Goal: Task Accomplishment & Management: Complete application form

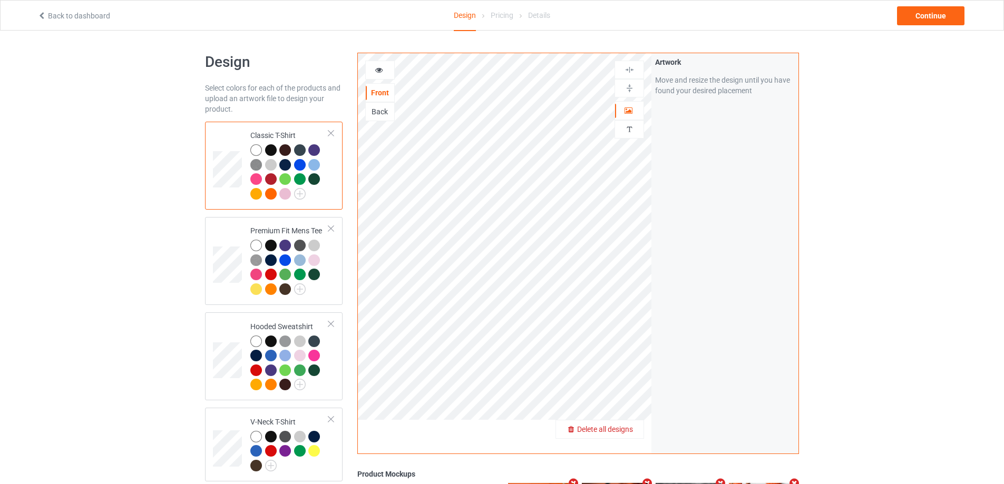
click at [628, 431] on span "Delete all designs" at bounding box center [605, 429] width 56 height 8
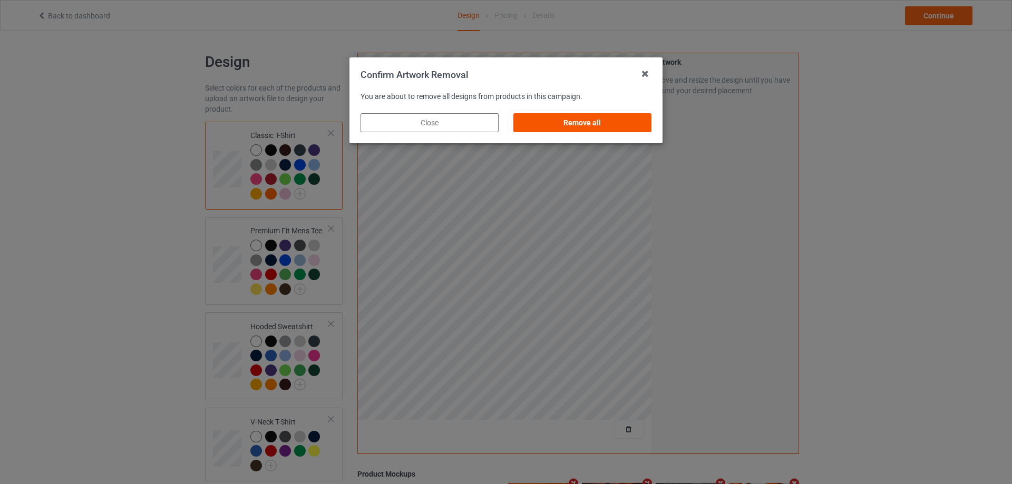
click at [558, 115] on div "Remove all" at bounding box center [582, 122] width 138 height 19
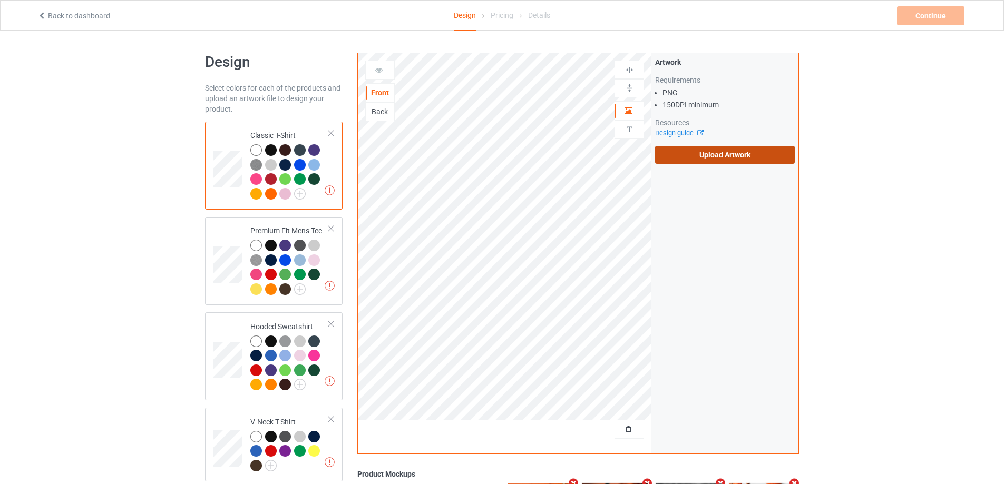
click at [708, 154] on label "Upload Artwork" at bounding box center [725, 155] width 140 height 18
click at [0, 0] on input "Upload Artwork" at bounding box center [0, 0] width 0 height 0
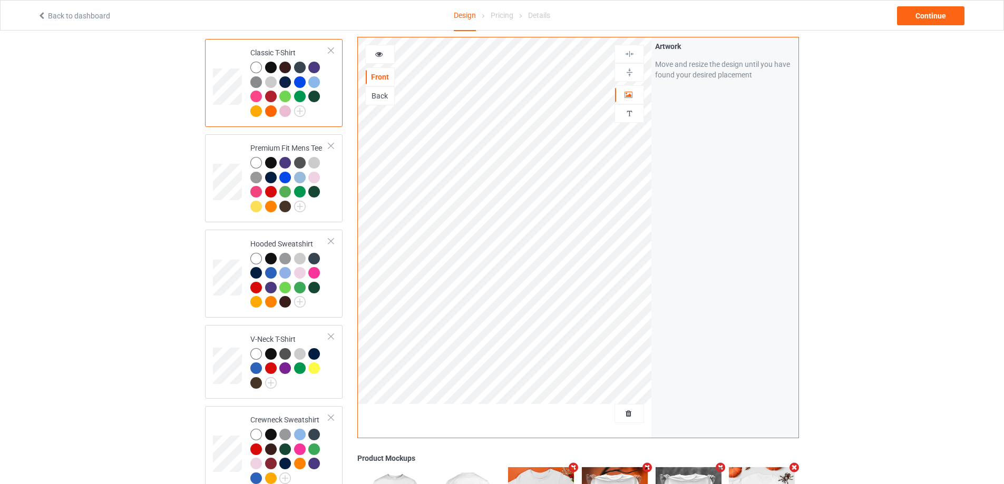
scroll to position [53, 0]
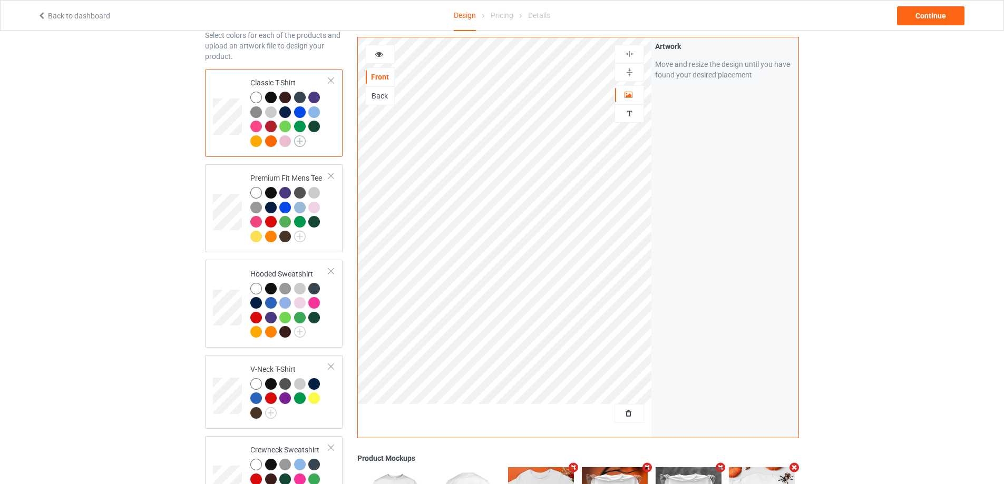
click at [296, 142] on img at bounding box center [300, 141] width 12 height 12
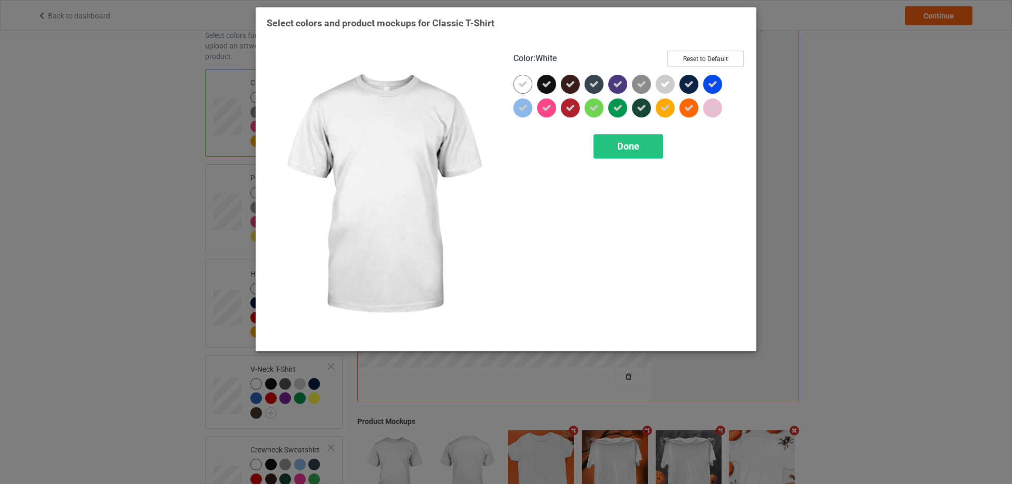
click at [167, 183] on div "Select colors and product mockups for Classic T-Shirt Color : White Reset to De…" at bounding box center [506, 242] width 1012 height 484
click at [178, 245] on div "Select colors and product mockups for Classic T-Shirt Color : White Reset to De…" at bounding box center [506, 242] width 1012 height 484
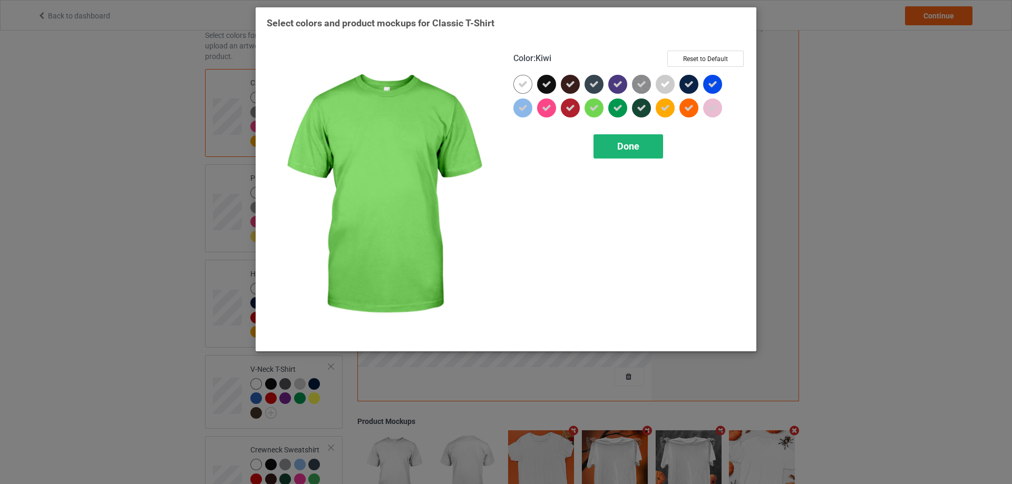
click at [623, 143] on span "Done" at bounding box center [628, 146] width 22 height 11
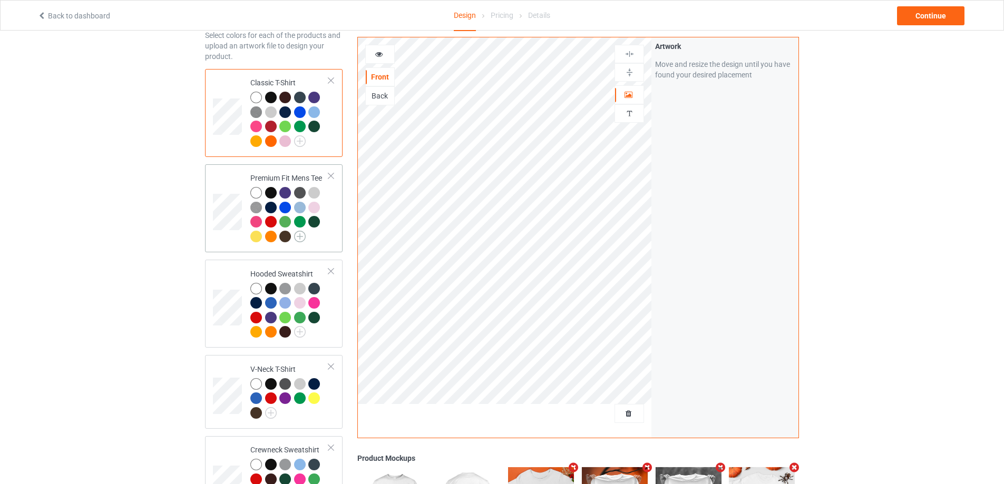
click at [299, 239] on img at bounding box center [300, 237] width 12 height 12
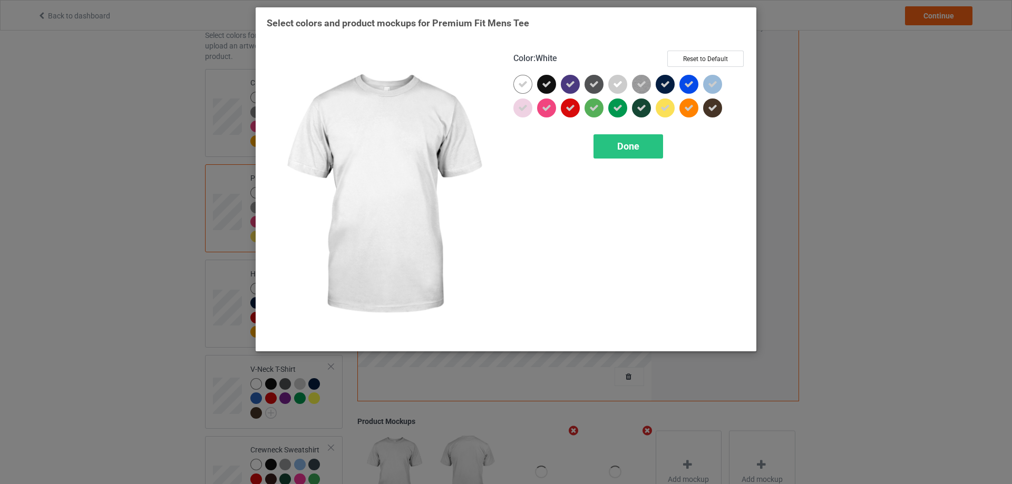
click at [172, 188] on div "Select colors and product mockups for Premium Fit Mens Tee Color : White Reset …" at bounding box center [506, 242] width 1012 height 484
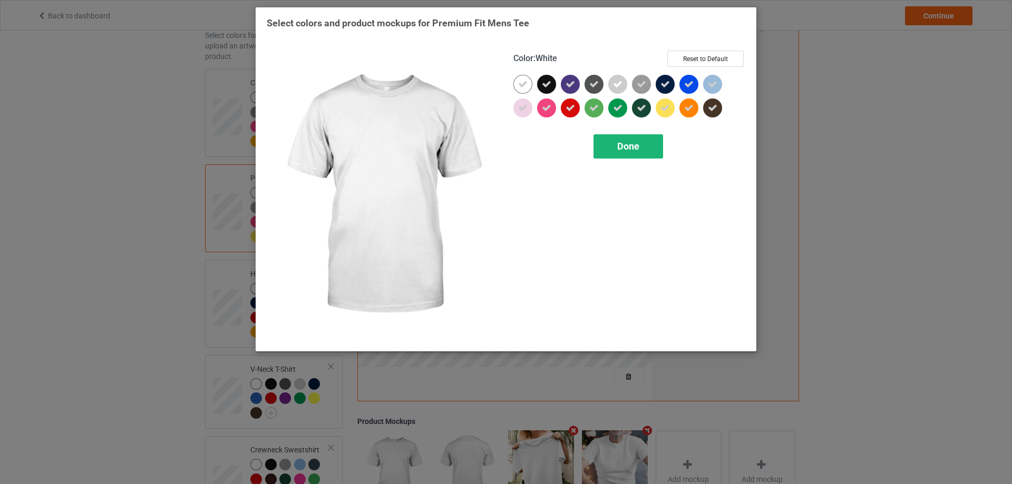
click at [647, 150] on div "Done" at bounding box center [628, 146] width 70 height 24
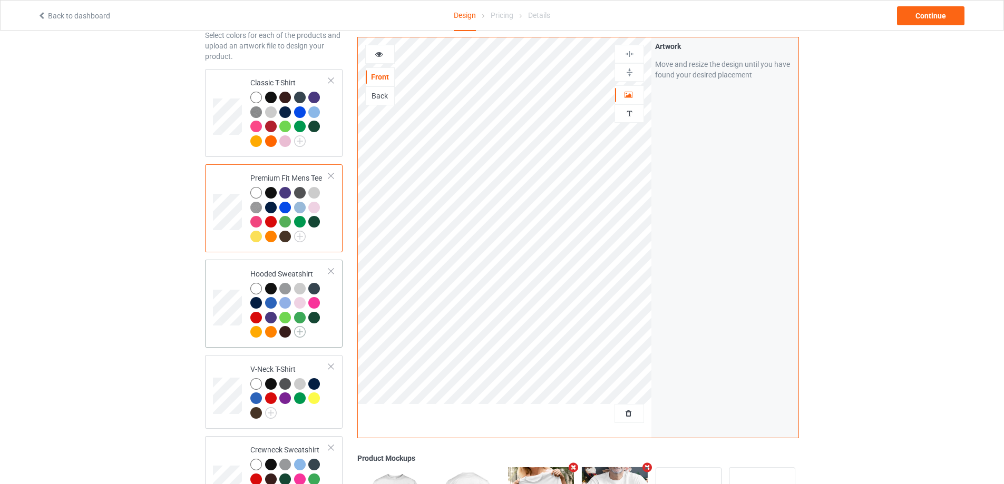
click at [295, 335] on img at bounding box center [300, 332] width 12 height 12
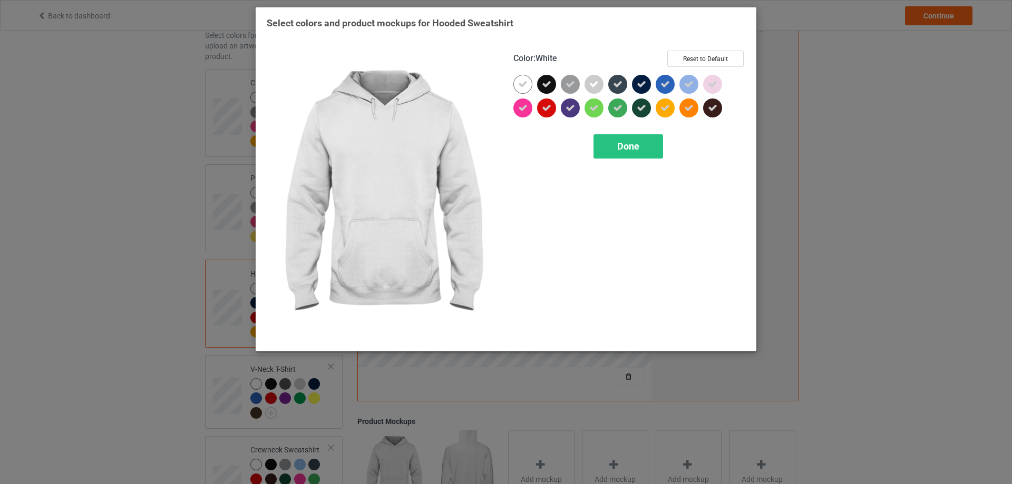
click at [126, 280] on div "Select colors and product mockups for Hooded Sweatshirt Color : White Reset to …" at bounding box center [506, 242] width 1012 height 484
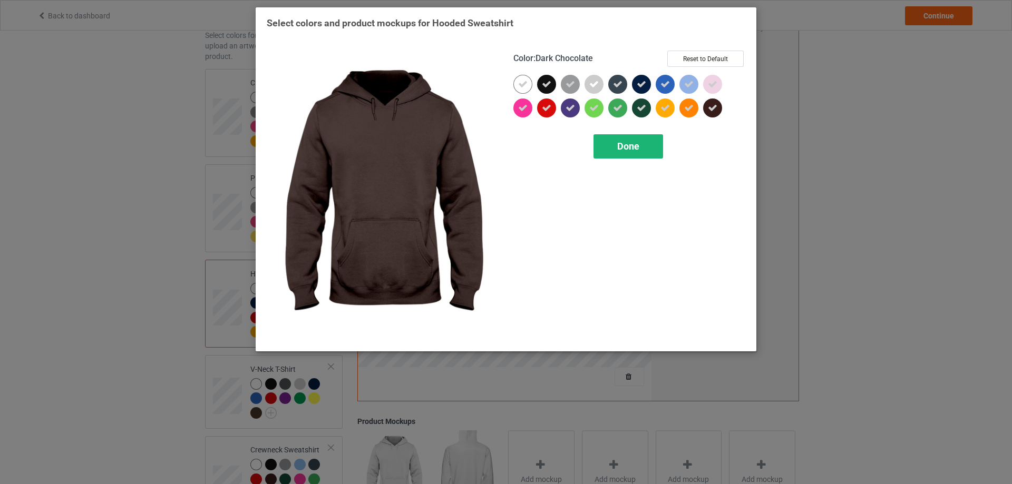
click at [640, 147] on div "Done" at bounding box center [628, 146] width 70 height 24
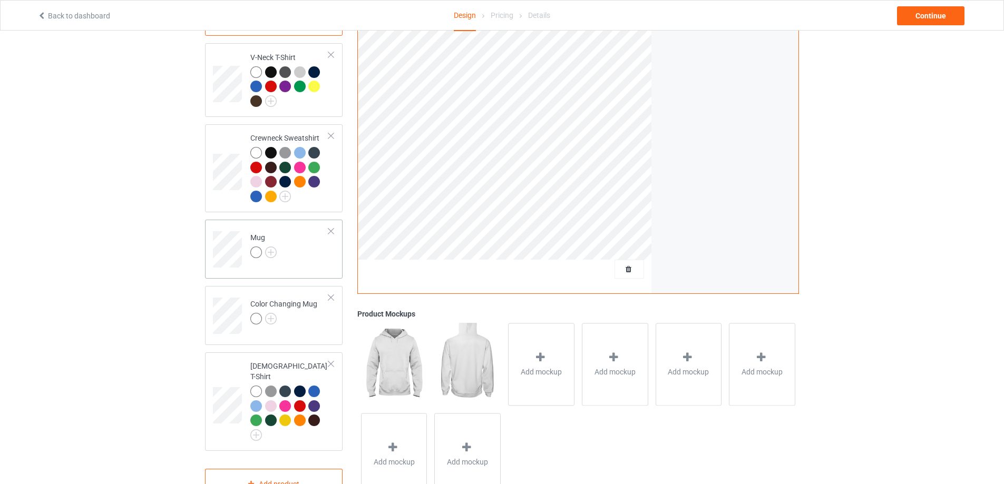
scroll to position [369, 0]
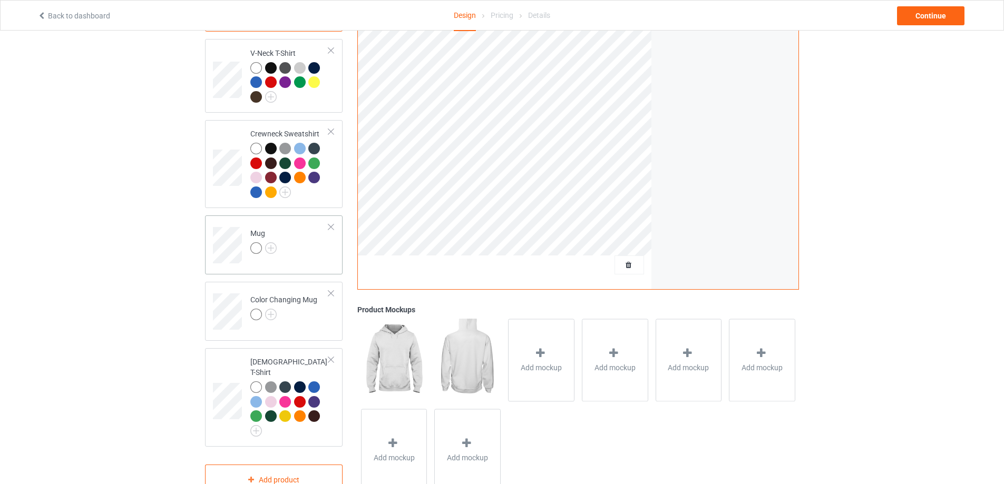
click at [289, 254] on td "Mug" at bounding box center [290, 242] width 90 height 44
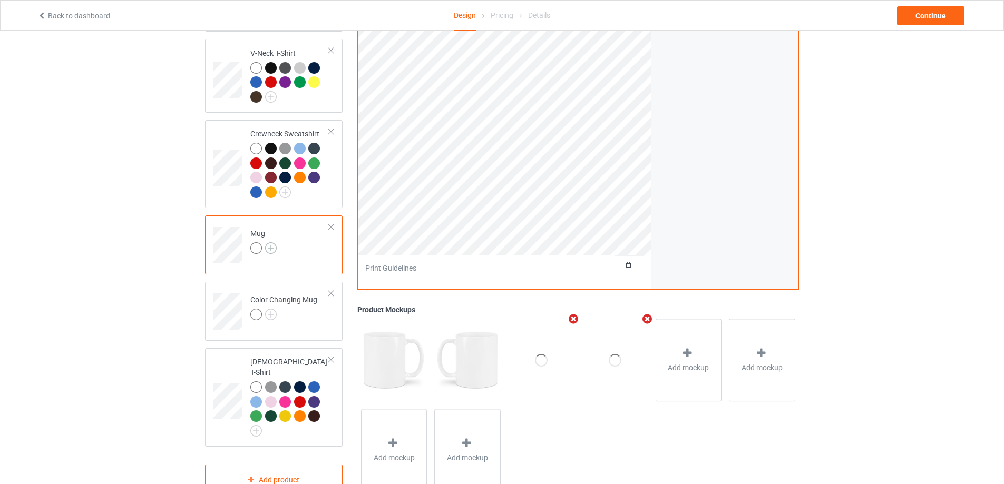
click at [275, 250] on img at bounding box center [271, 248] width 12 height 12
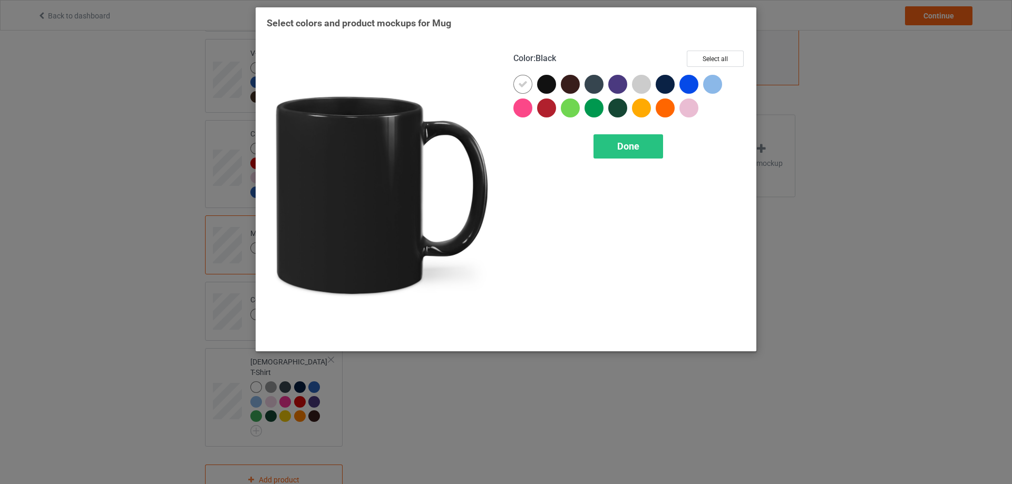
click at [542, 86] on div at bounding box center [546, 84] width 19 height 19
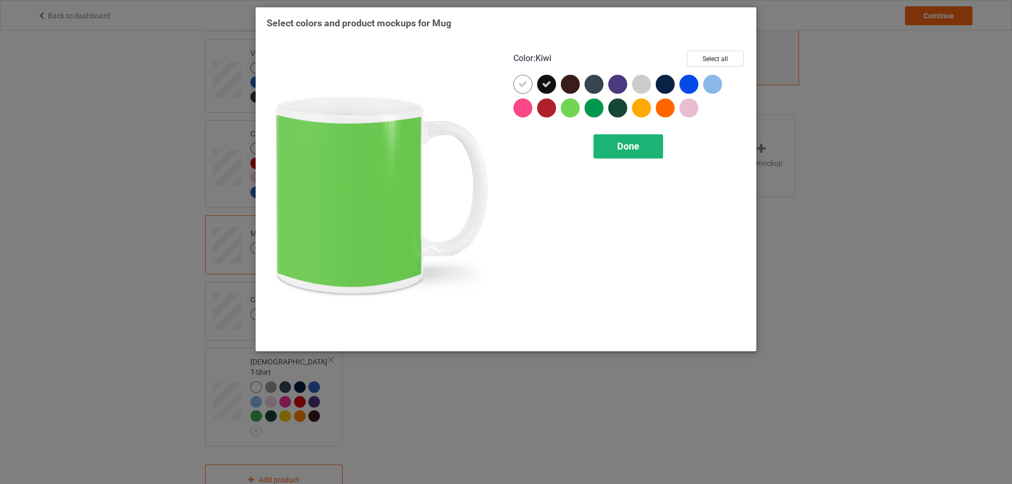
click at [614, 145] on div "Done" at bounding box center [628, 146] width 70 height 24
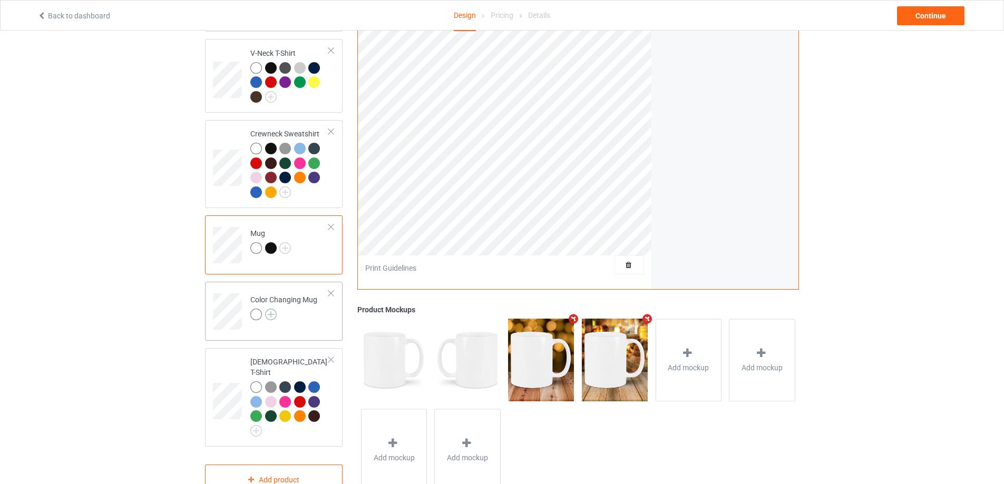
click at [274, 315] on img at bounding box center [271, 315] width 12 height 12
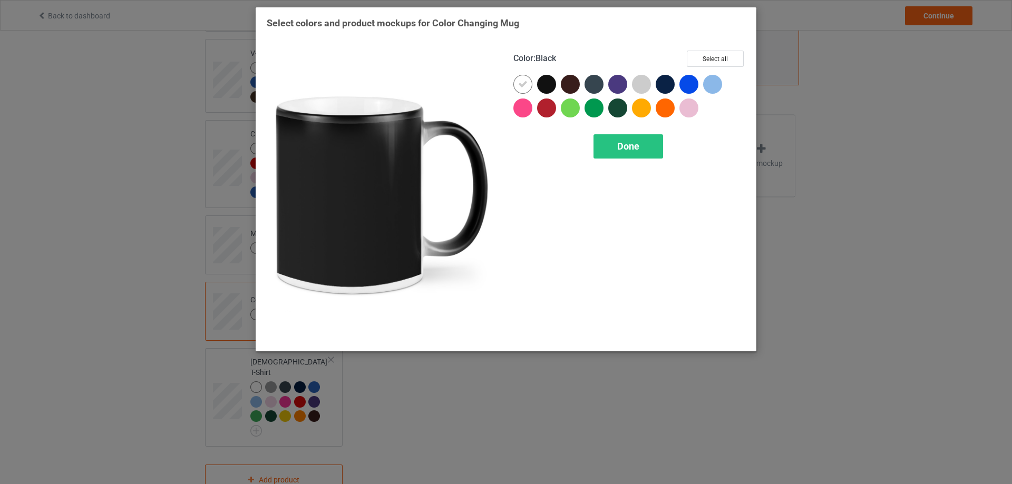
click at [548, 82] on div at bounding box center [546, 84] width 19 height 19
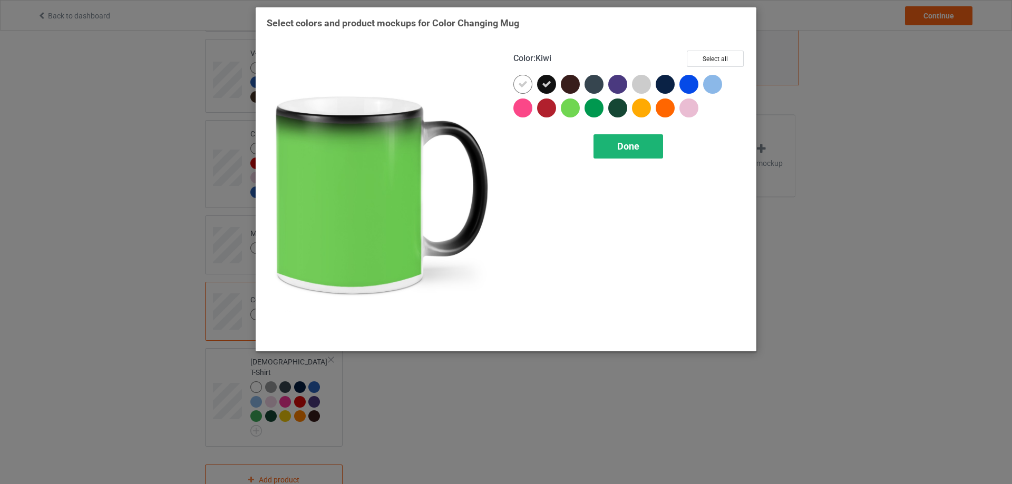
click at [605, 147] on div "Done" at bounding box center [628, 146] width 70 height 24
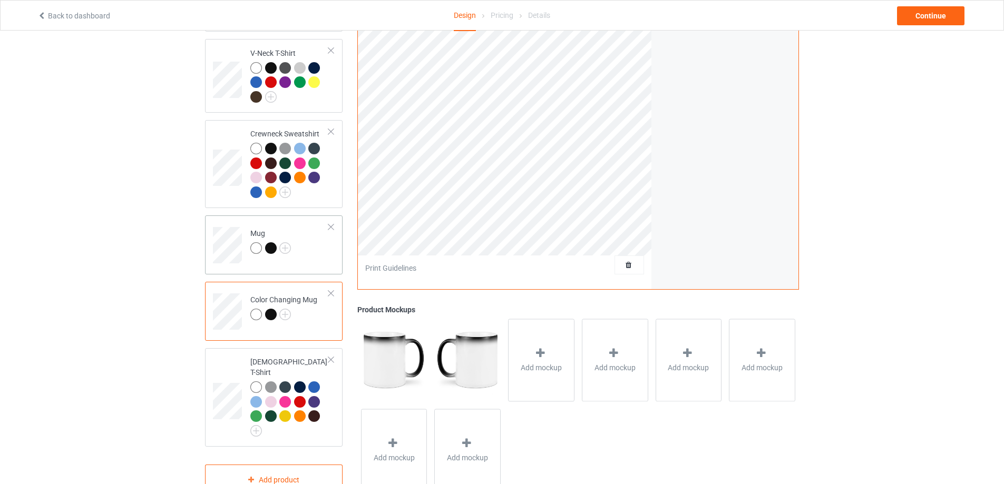
click at [304, 240] on td "Mug" at bounding box center [290, 242] width 90 height 44
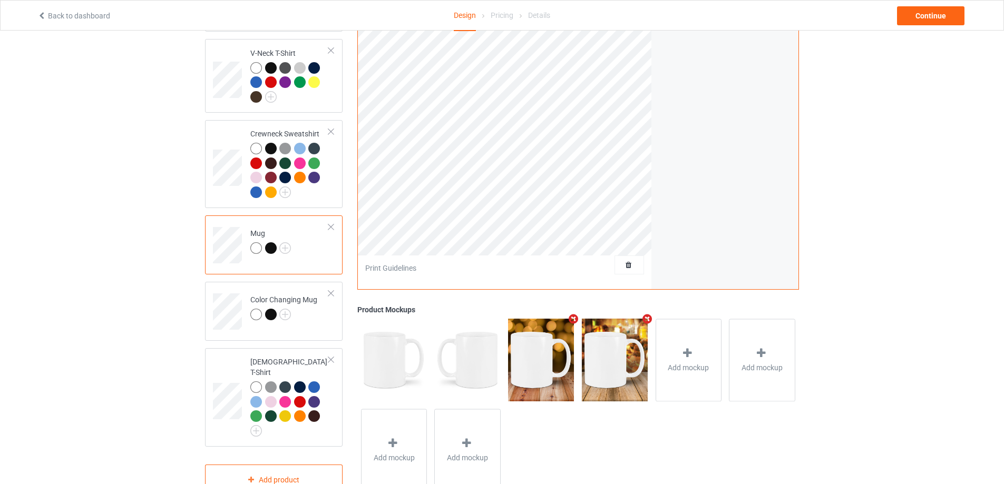
scroll to position [158, 0]
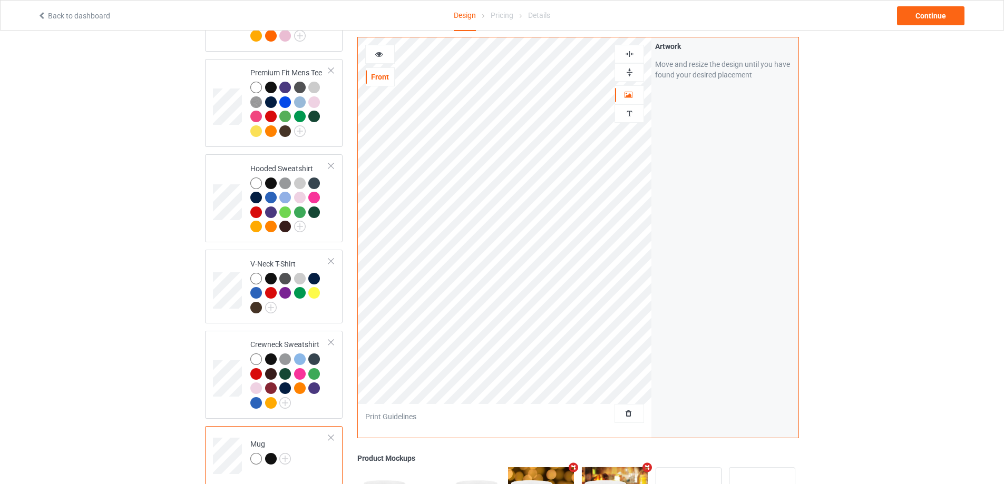
click at [628, 70] on img at bounding box center [629, 72] width 10 height 10
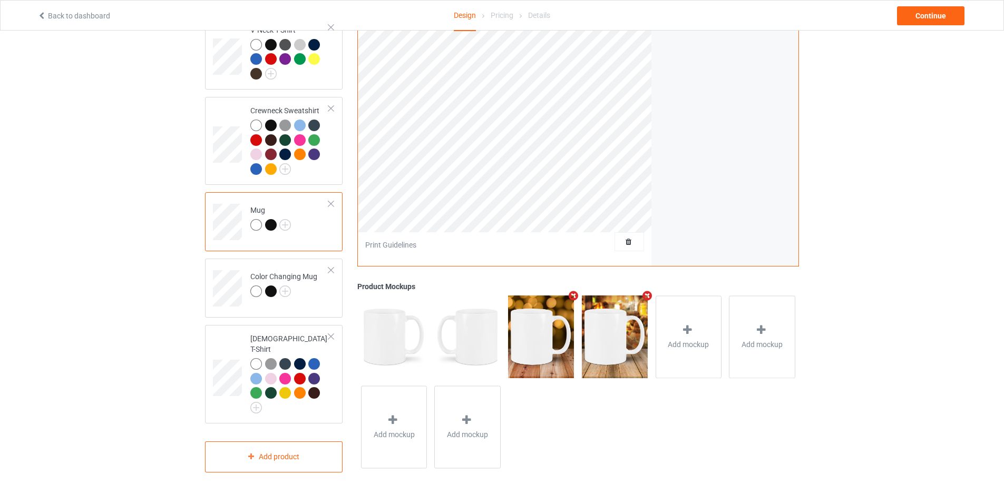
scroll to position [234, 0]
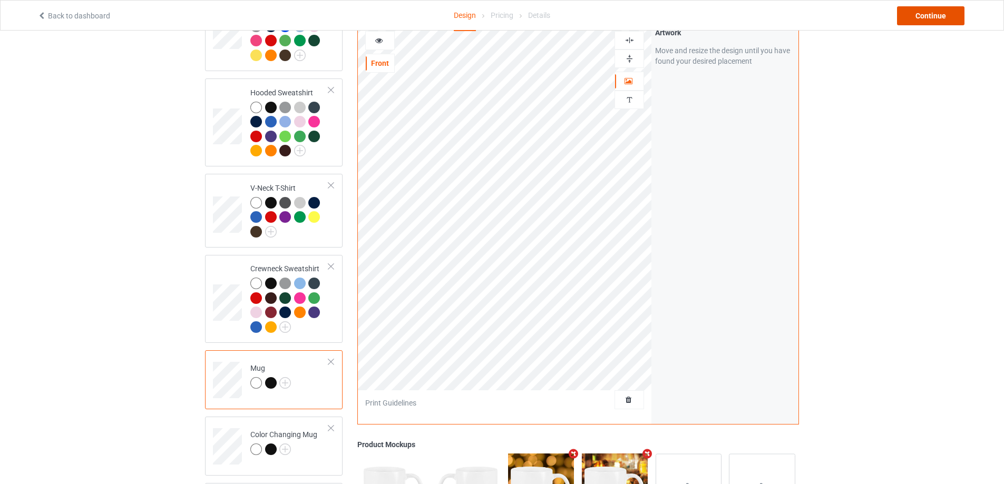
click at [939, 17] on div "Continue" at bounding box center [930, 15] width 67 height 19
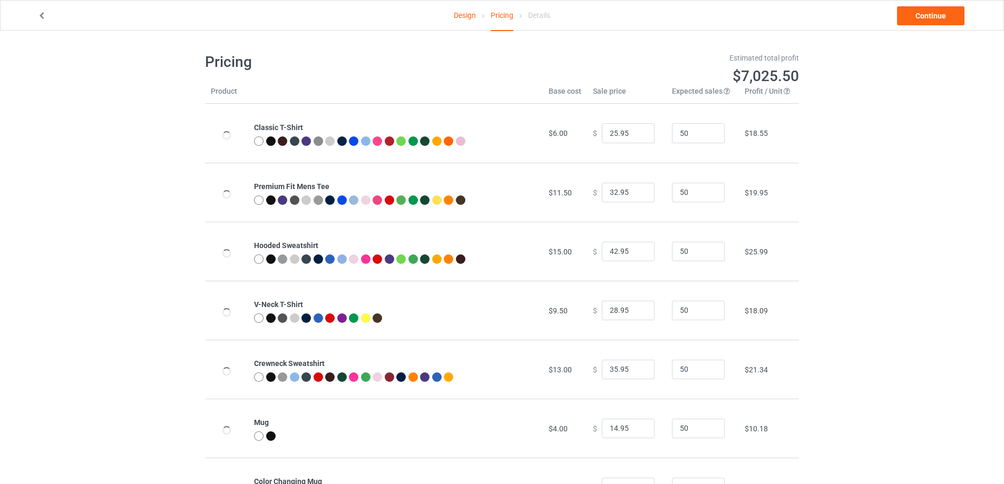
scroll to position [114, 0]
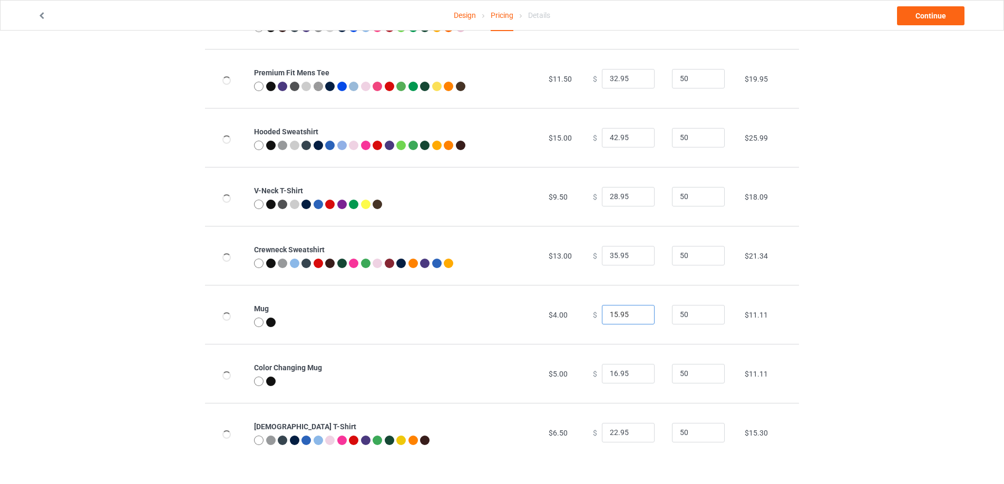
click at [633, 310] on input "15.95" at bounding box center [628, 315] width 53 height 20
drag, startPoint x: 627, startPoint y: 314, endPoint x: 554, endPoint y: 315, distance: 72.2
click at [554, 315] on tr "Mug $4.00 $ 15.95 50 $11.11" at bounding box center [502, 314] width 594 height 59
type input "22.95"
drag, startPoint x: 630, startPoint y: 372, endPoint x: 577, endPoint y: 374, distance: 53.8
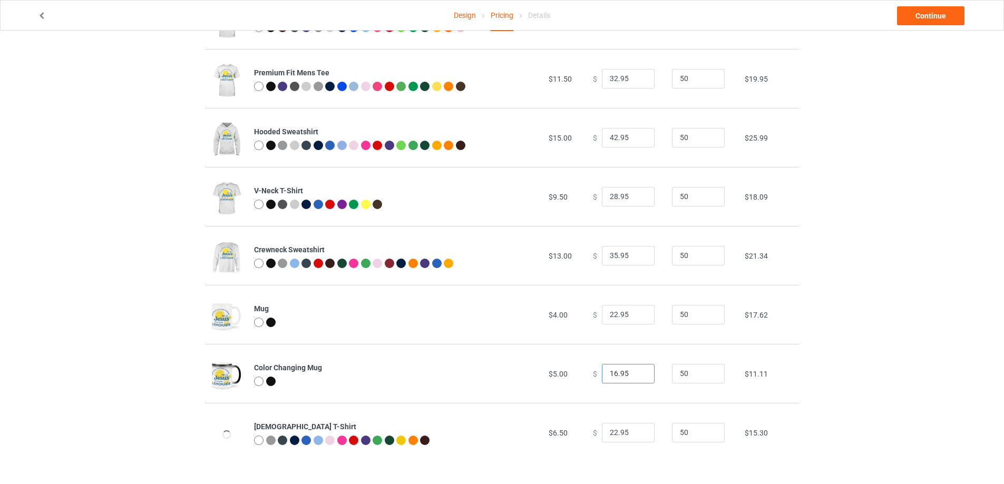
click at [577, 374] on tr "Color Changing Mug $5.00 $ 16.95 50 $11.11" at bounding box center [502, 373] width 594 height 59
type input "25.95"
drag, startPoint x: 617, startPoint y: 429, endPoint x: 569, endPoint y: 426, distance: 48.1
click at [569, 426] on tr "[DEMOGRAPHIC_DATA] T-Shirt $6.50 $ 22.95 50 $15.30" at bounding box center [502, 432] width 594 height 59
type input "25.95"
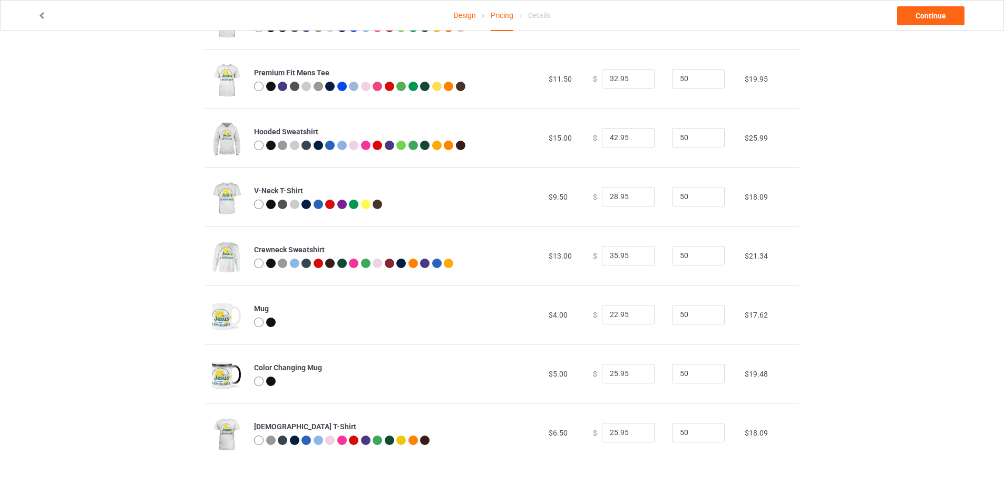
click at [850, 214] on div "Design Pricing Details Continue Pricing Estimated total profit $7,955.50 Produc…" at bounding box center [502, 201] width 1004 height 568
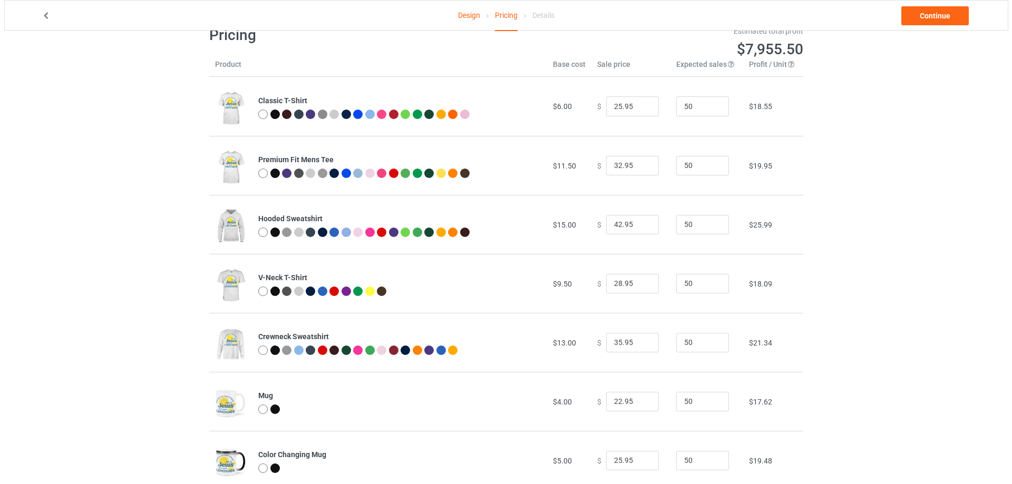
scroll to position [0, 0]
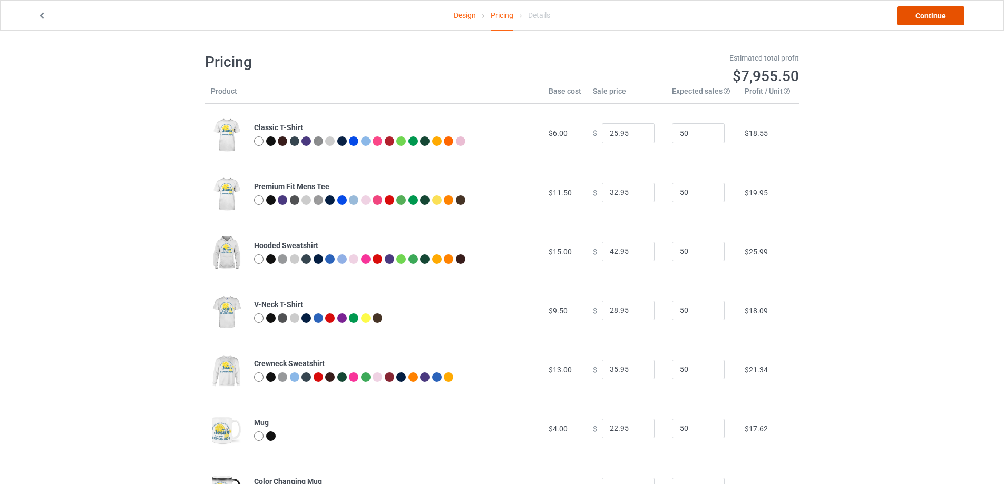
click at [915, 16] on link "Continue" at bounding box center [930, 15] width 67 height 19
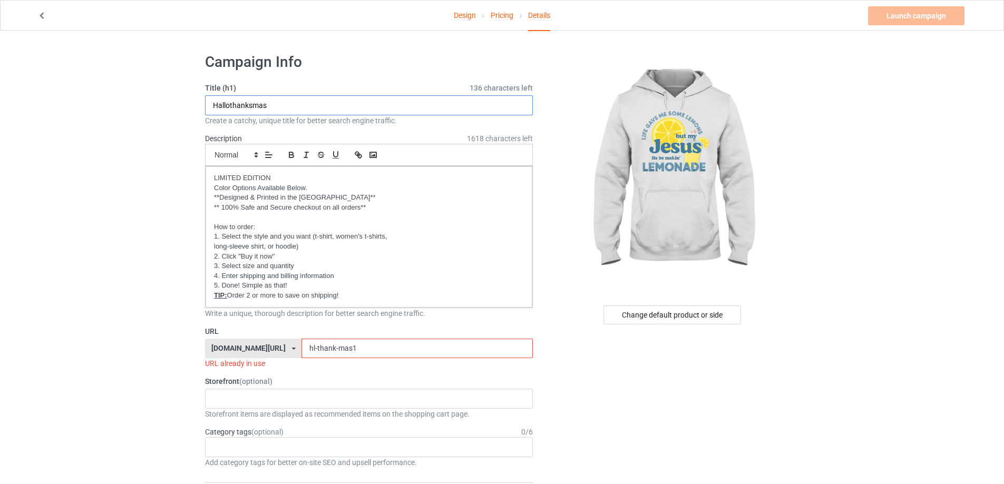
drag, startPoint x: 290, startPoint y: 106, endPoint x: 184, endPoint y: 105, distance: 106.5
type input "Lemonade"
drag, startPoint x: 364, startPoint y: 340, endPoint x: 262, endPoint y: 331, distance: 102.1
click at [267, 331] on div "URL [DOMAIN_NAME][URL] [DOMAIN_NAME][URL] [DOMAIN_NAME][URL] [DOMAIN_NAME][URL]…" at bounding box center [369, 347] width 328 height 43
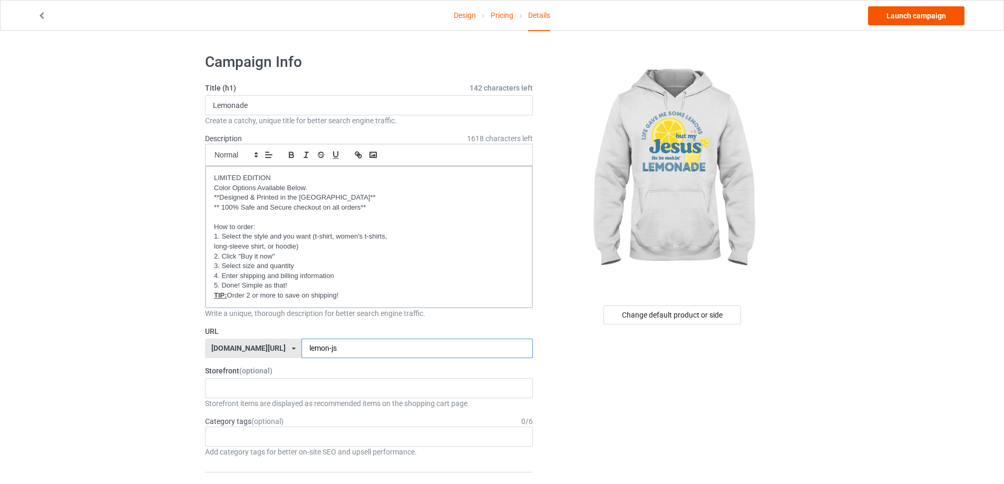
type input "lemon-js"
click at [894, 19] on link "Launch campaign" at bounding box center [916, 15] width 96 height 19
